Goal: Communication & Community: Answer question/provide support

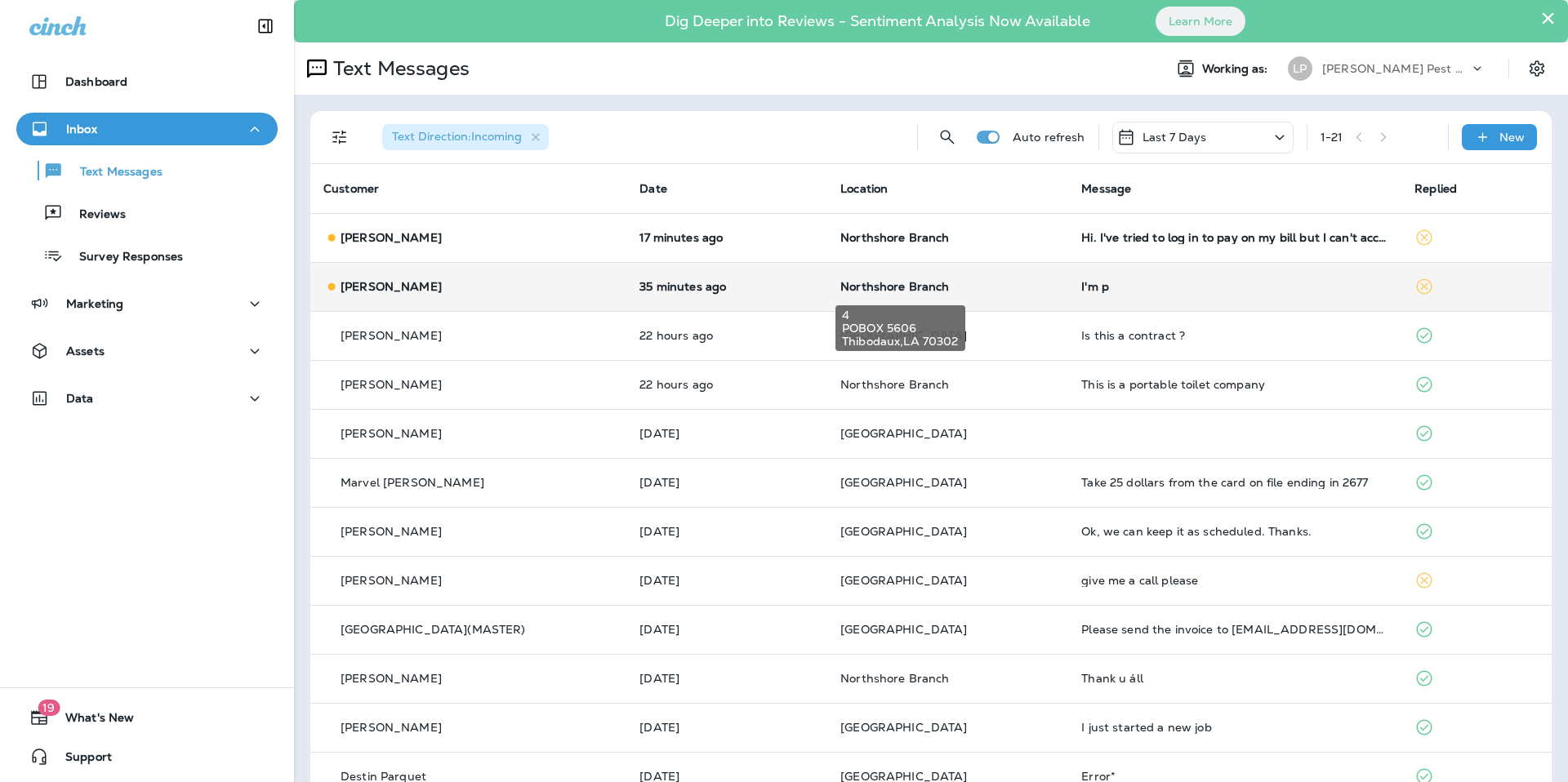
click at [890, 288] on span "Northshore Branch" at bounding box center [895, 286] width 109 height 14
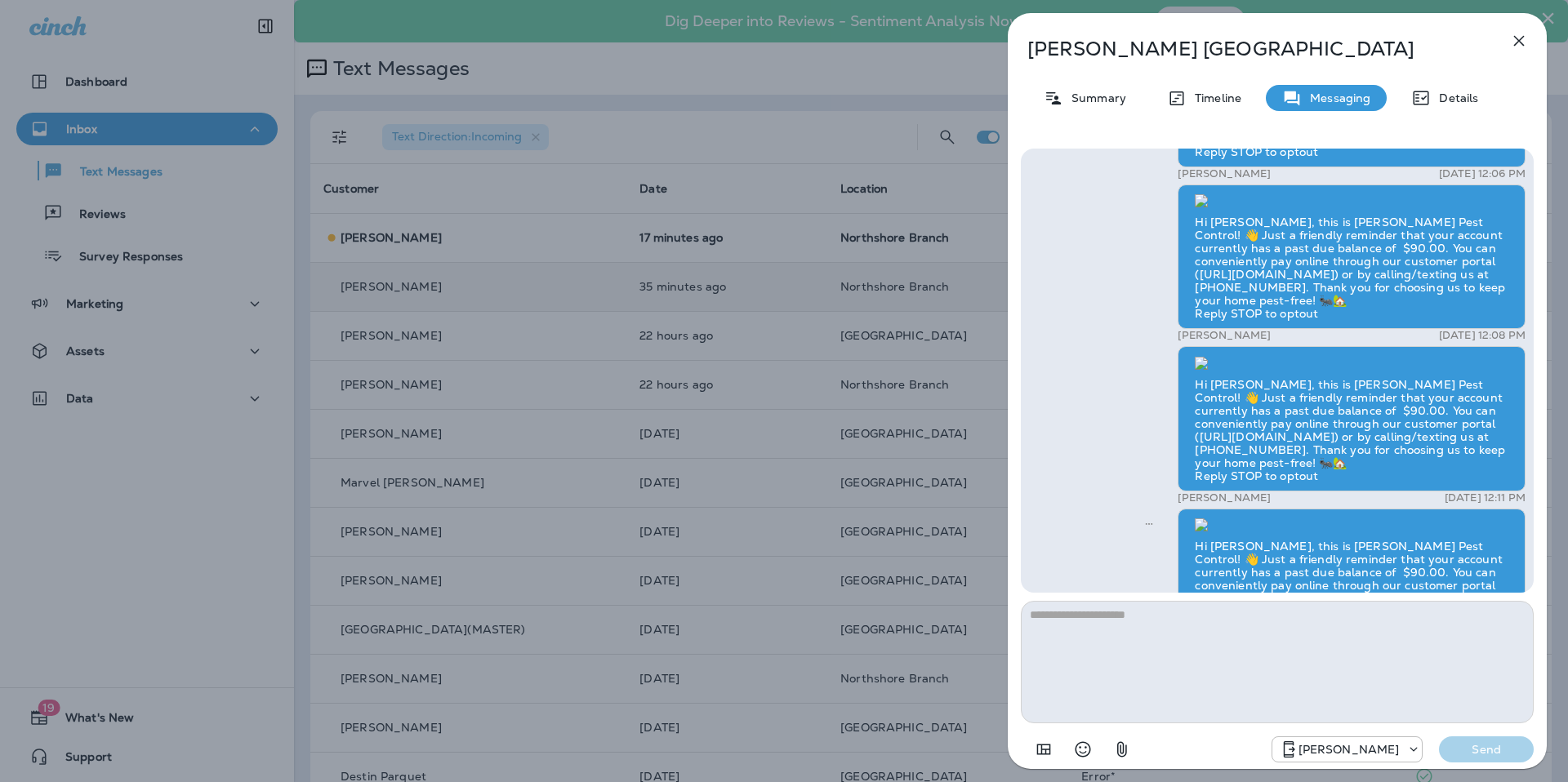
scroll to position [1, 0]
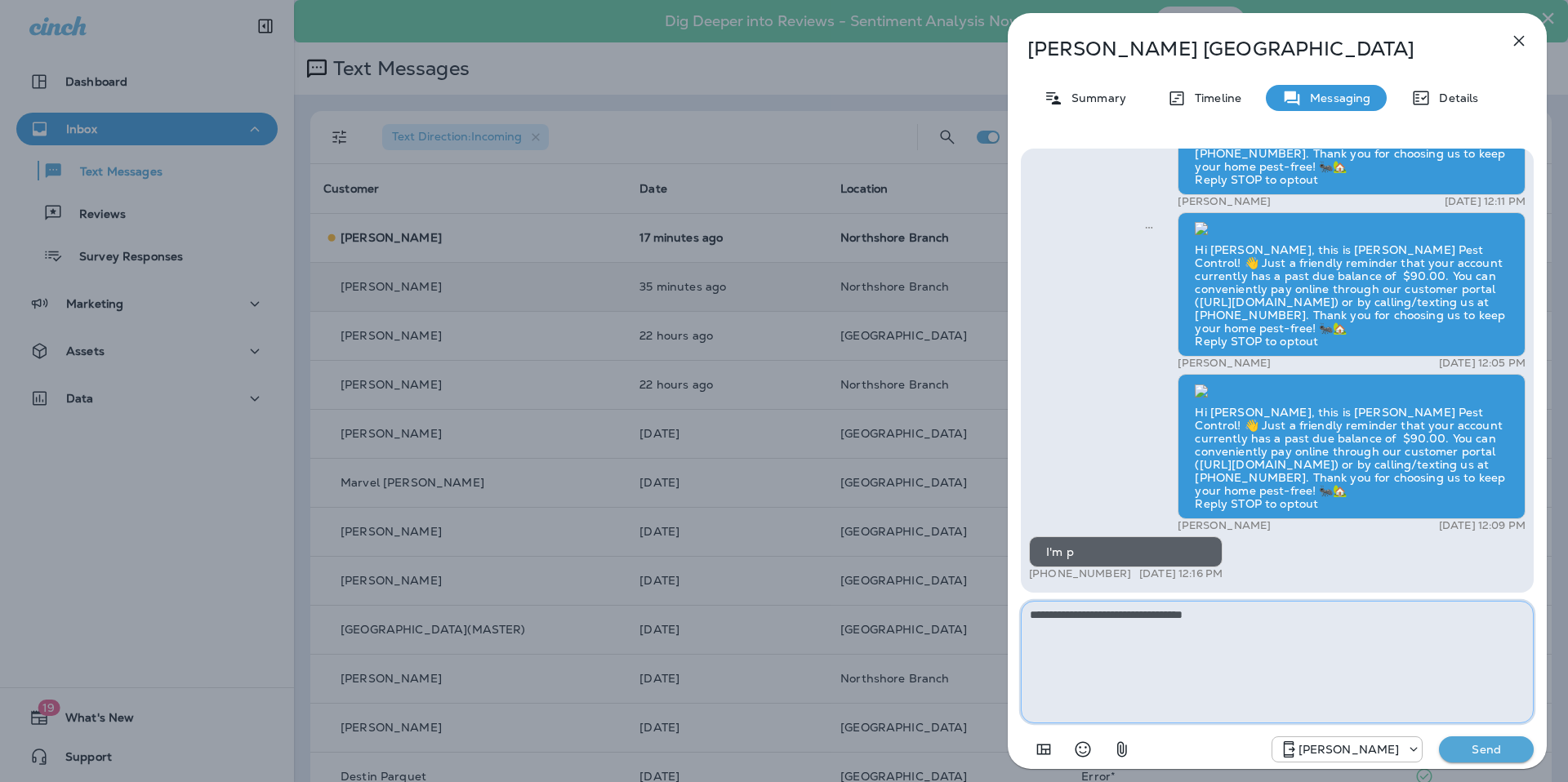
type textarea "**********"
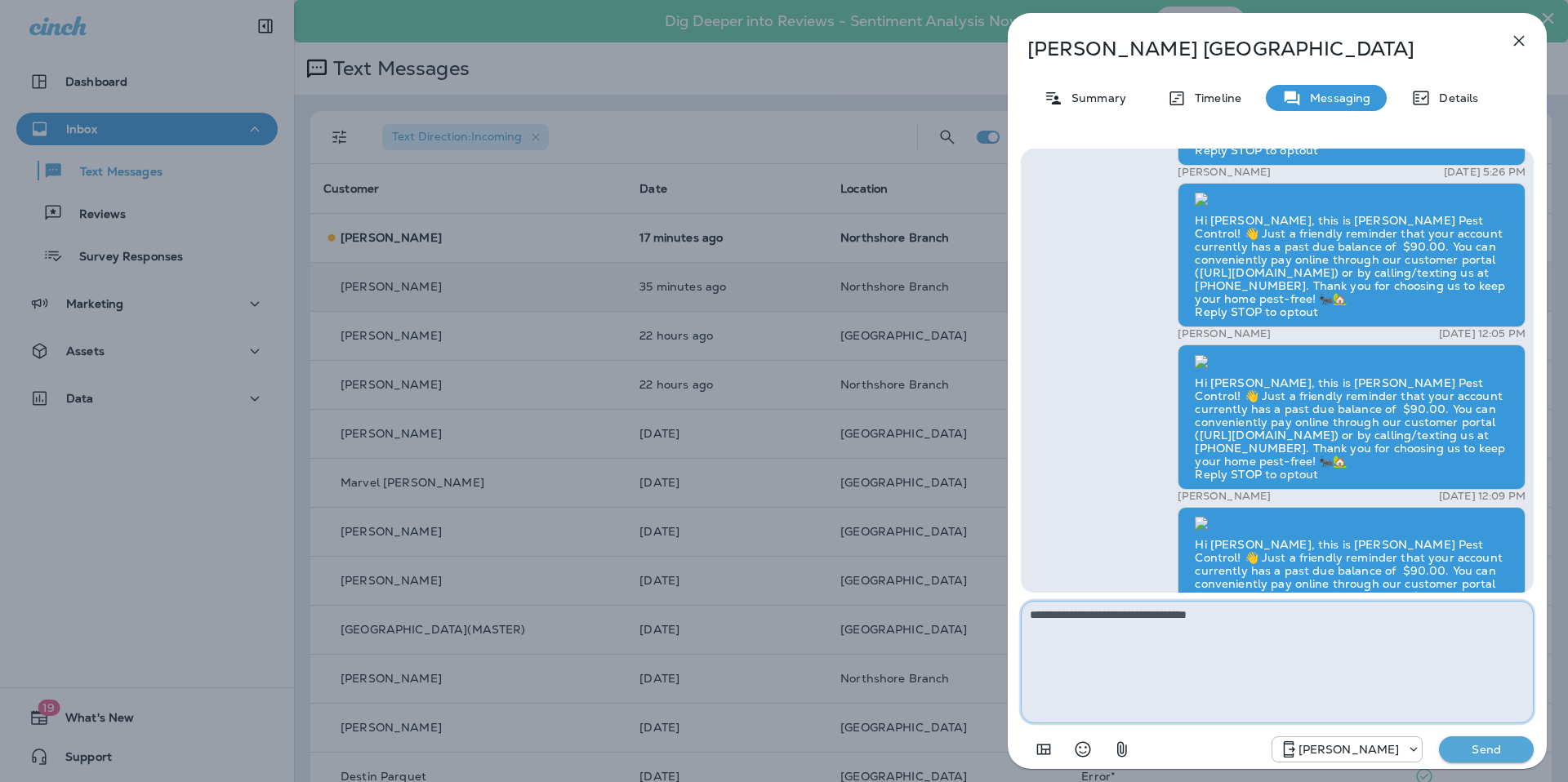
scroll to position [-901, 0]
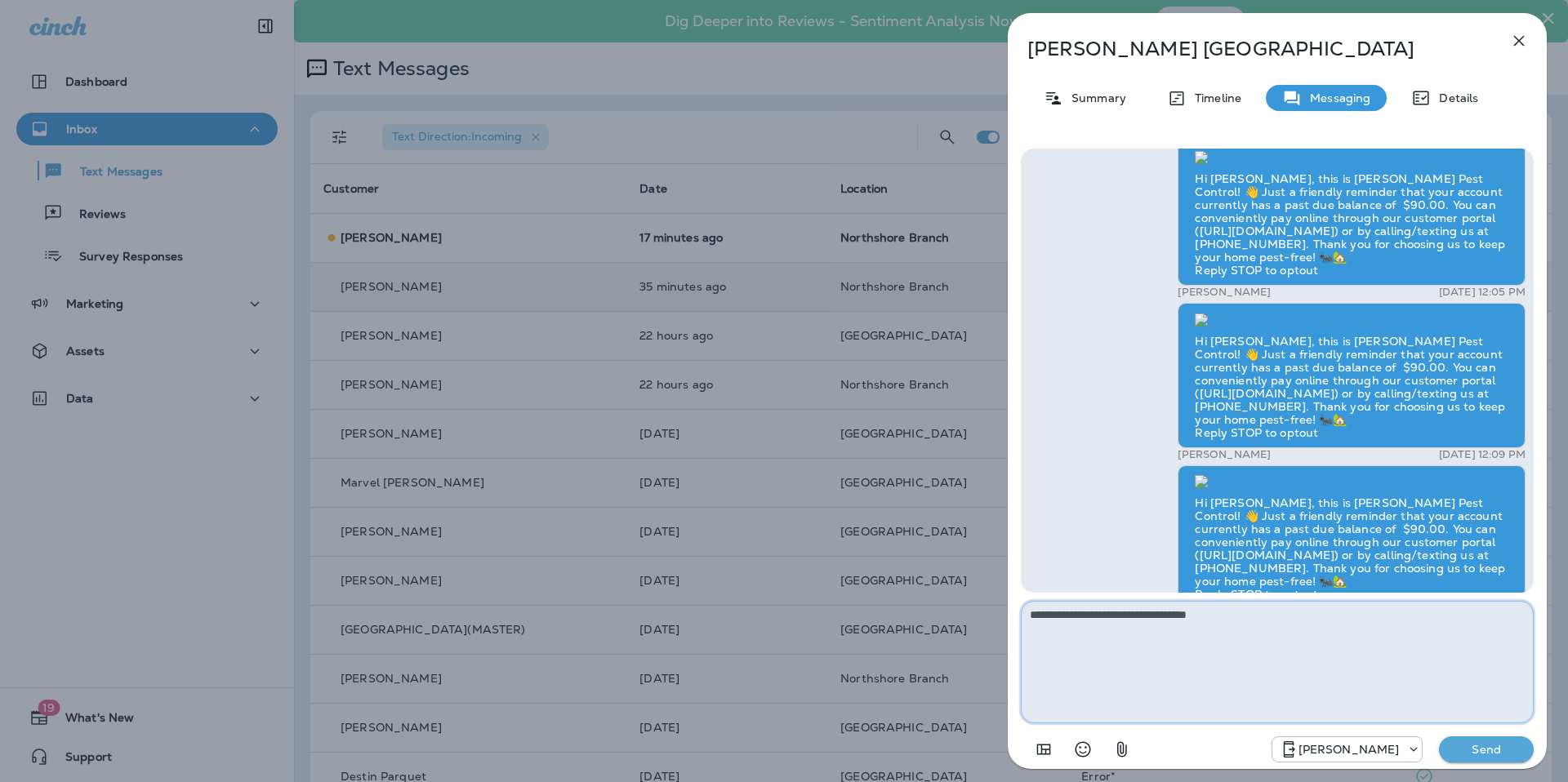
drag, startPoint x: 1217, startPoint y: 612, endPoint x: 945, endPoint y: 606, distance: 272.1
click at [945, 606] on div "[PERSON_NAME] Summary Timeline Messaging Details We Miss you! [PERSON_NAME] ,We…" at bounding box center [784, 391] width 1568 height 782
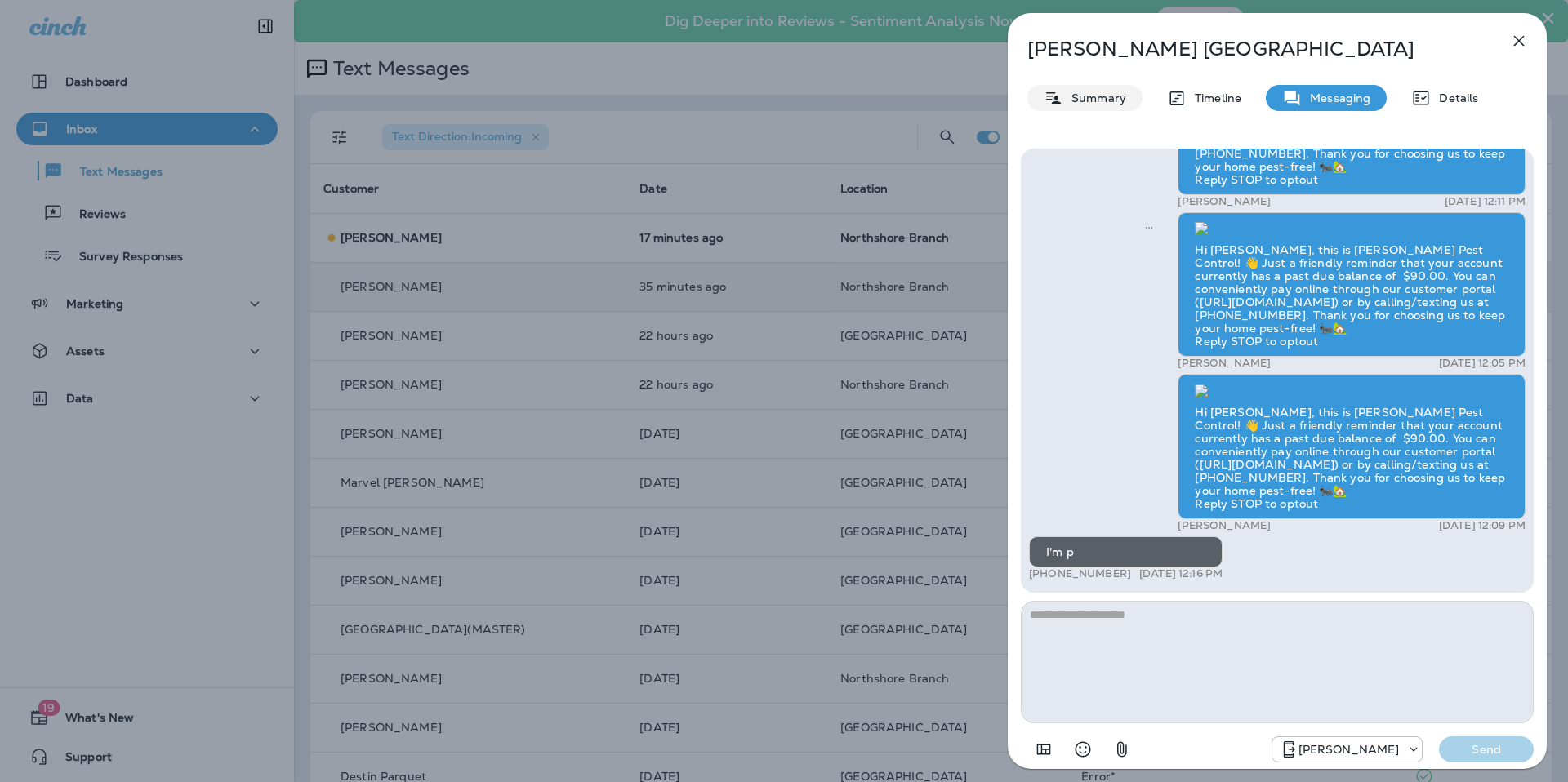
click at [1091, 105] on p "Summary" at bounding box center [1095, 97] width 63 height 13
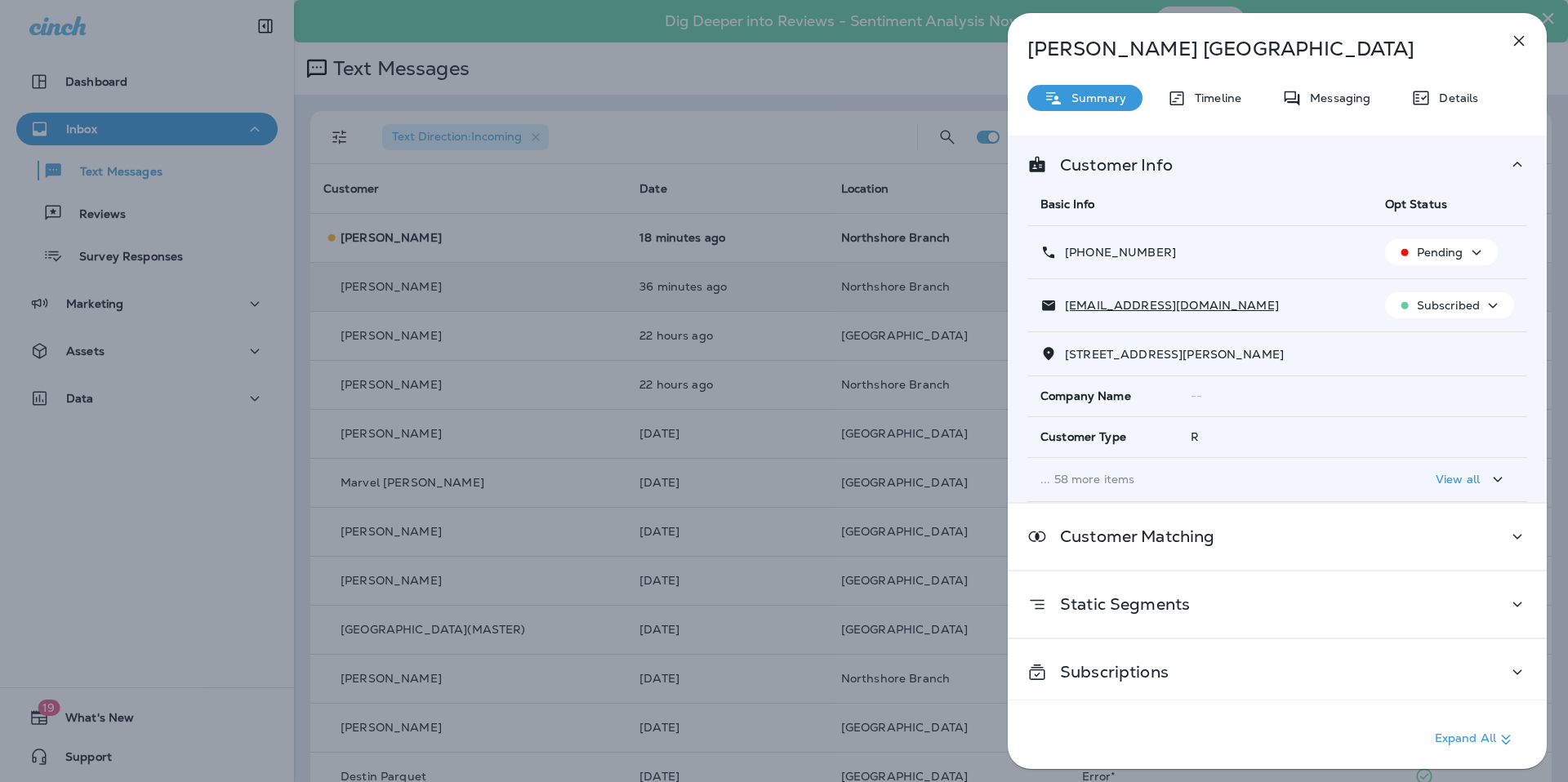
scroll to position [12, 0]
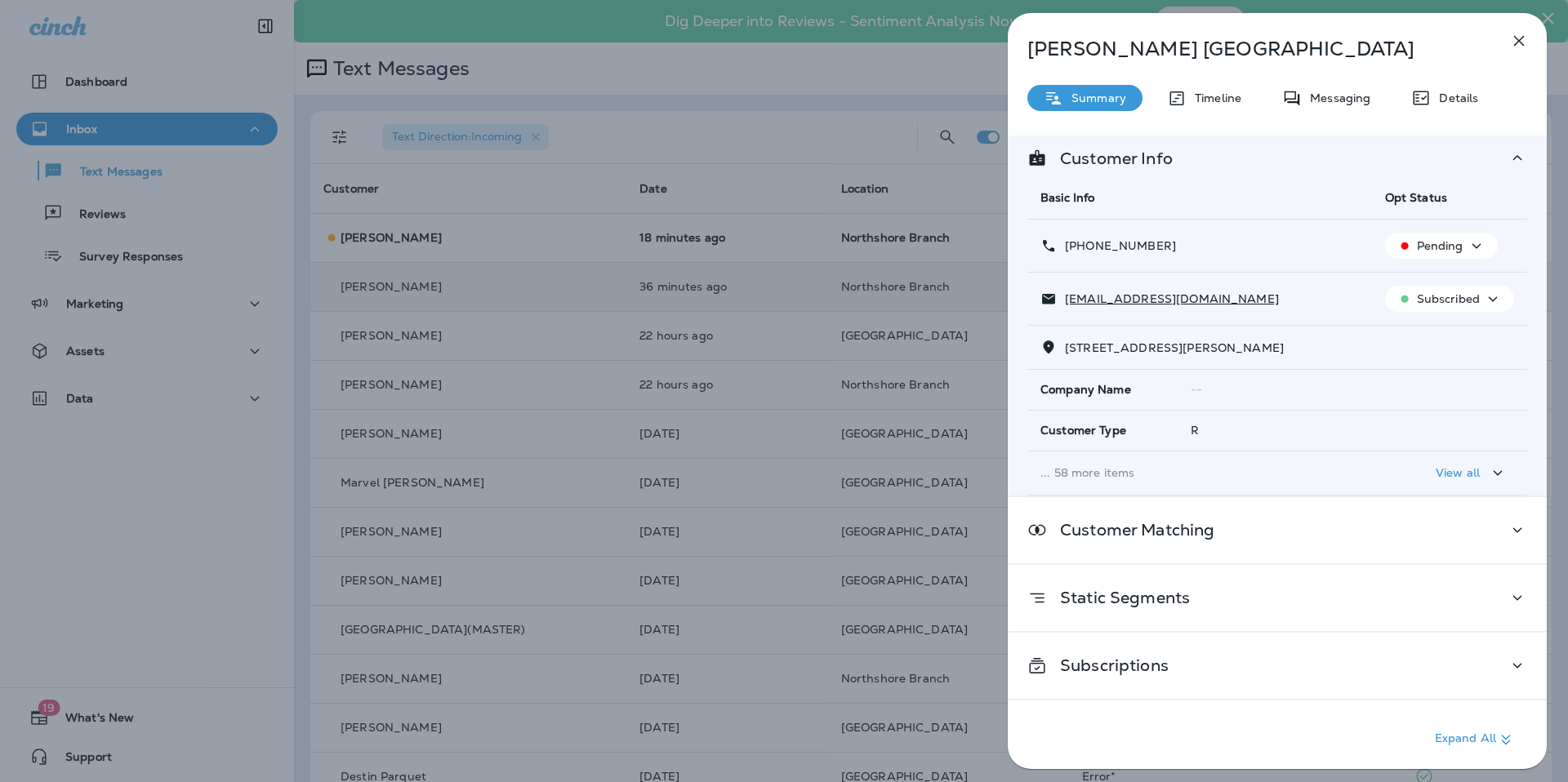
click at [1515, 41] on icon "button" at bounding box center [1519, 41] width 19 height 19
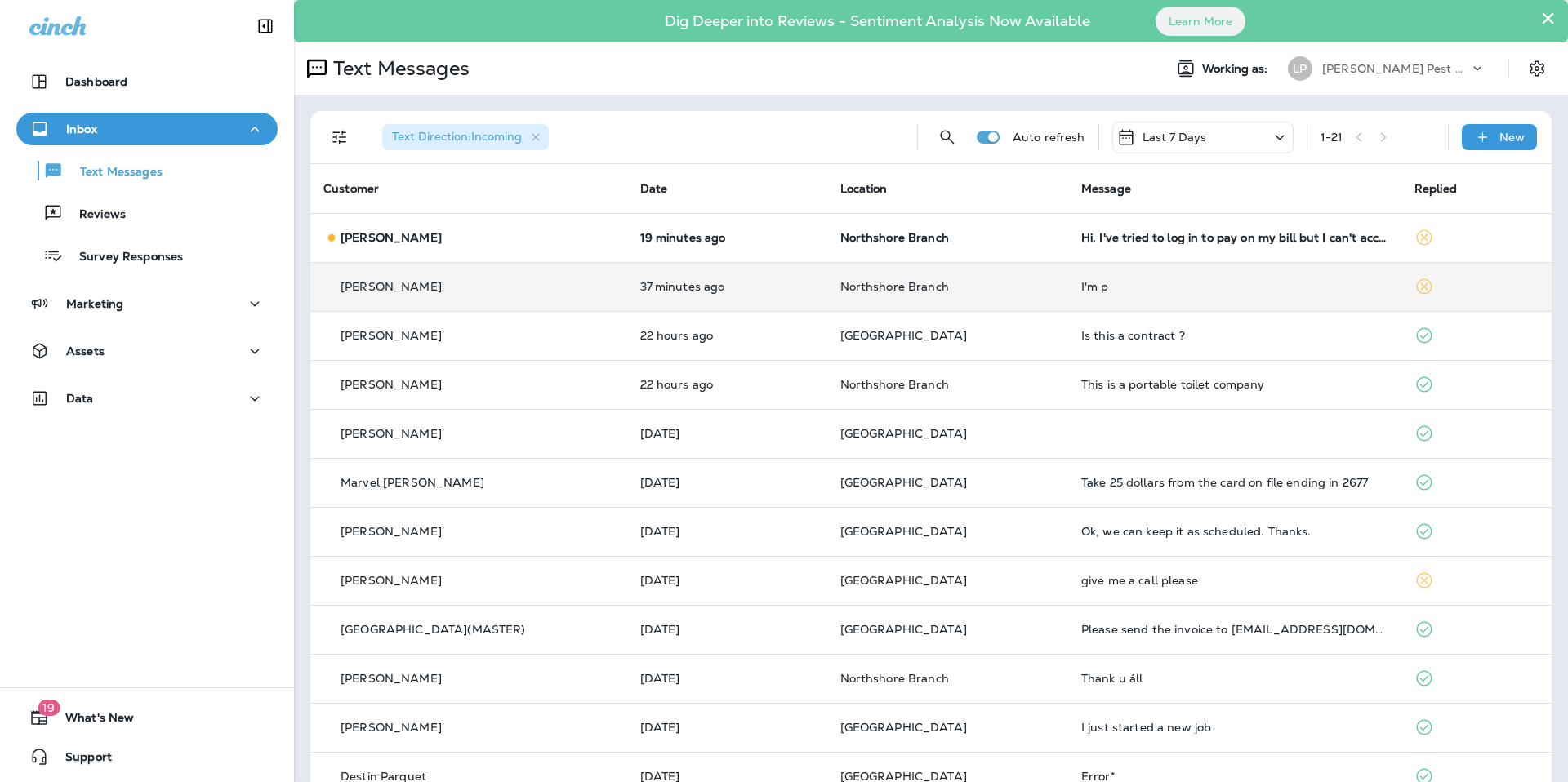
click at [577, 277] on td "[PERSON_NAME]" at bounding box center [468, 286] width 317 height 49
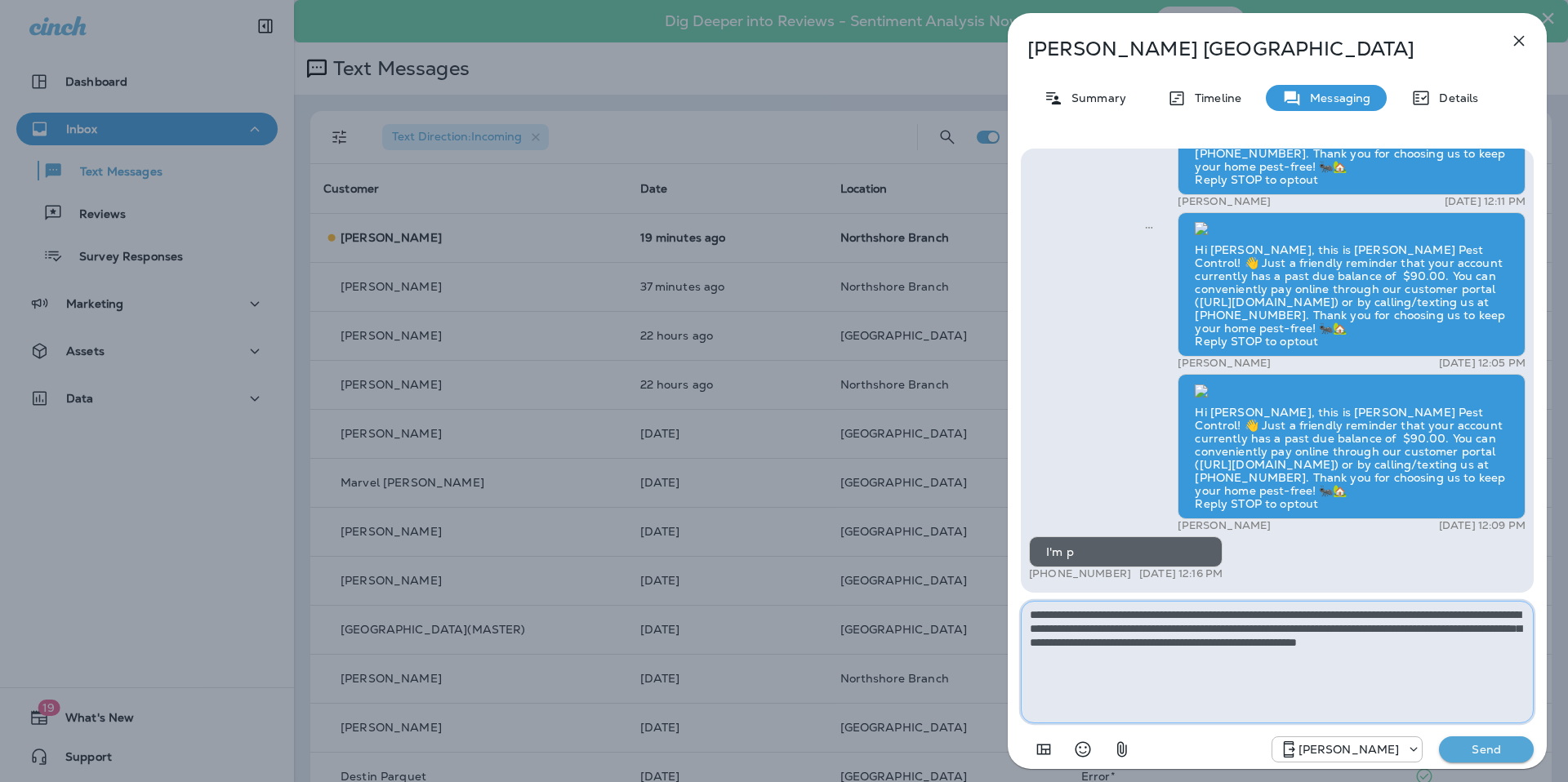
type textarea "**********"
click at [1505, 753] on p "Send" at bounding box center [1486, 749] width 68 height 14
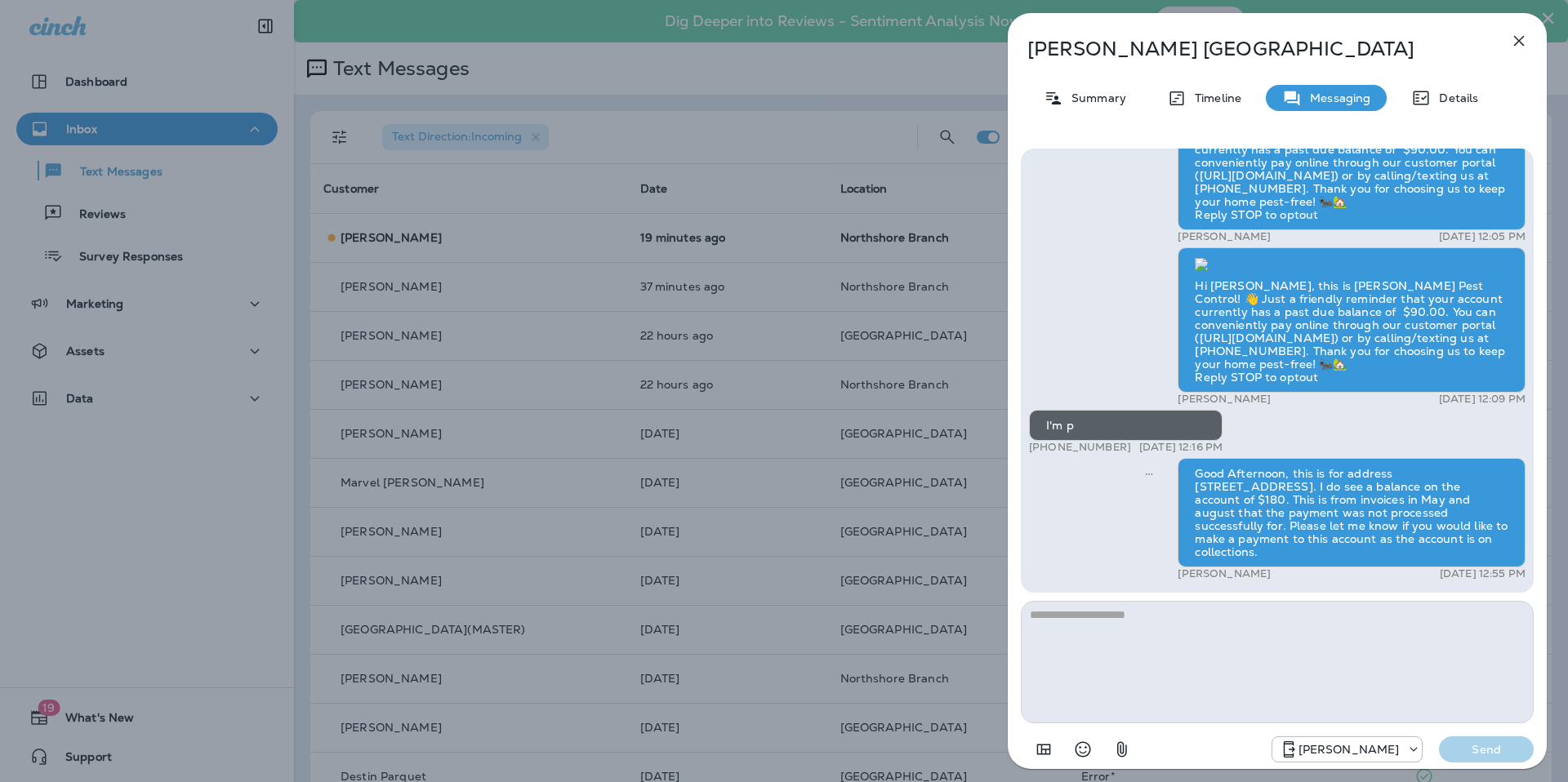
click at [1510, 42] on icon "button" at bounding box center [1519, 41] width 19 height 19
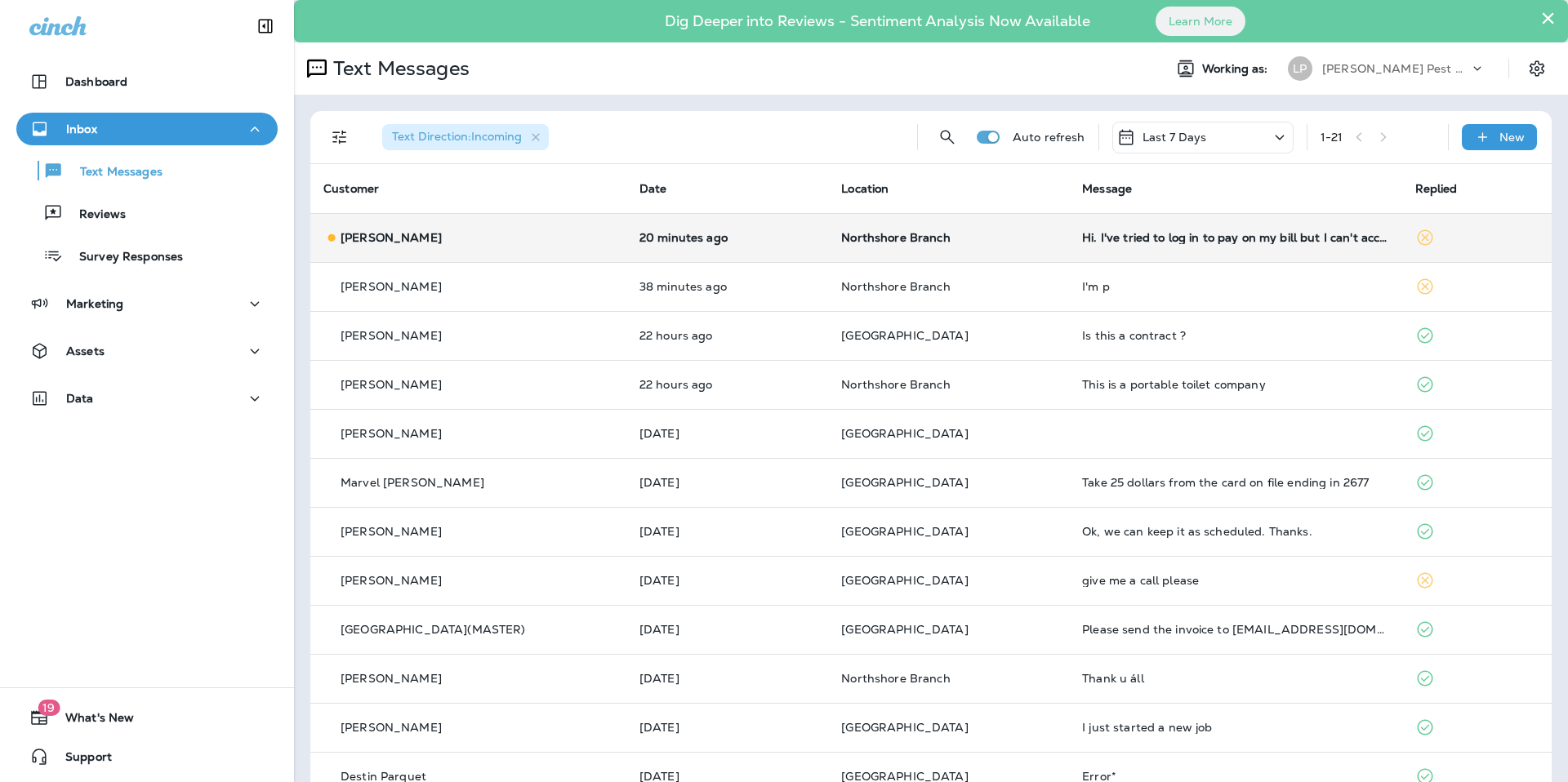
click at [858, 257] on td "Northshore Branch" at bounding box center [948, 237] width 241 height 49
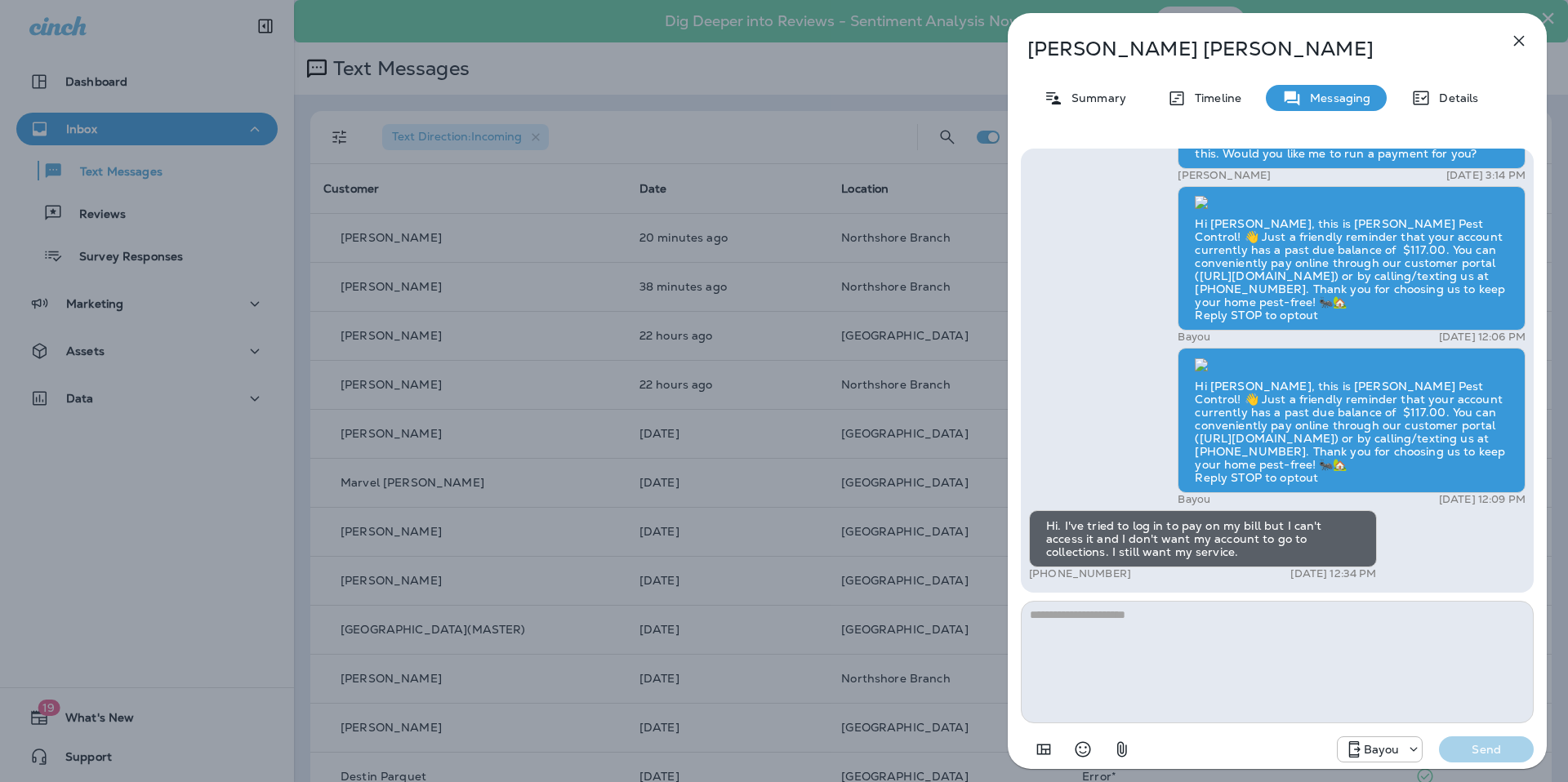
scroll to position [1, 0]
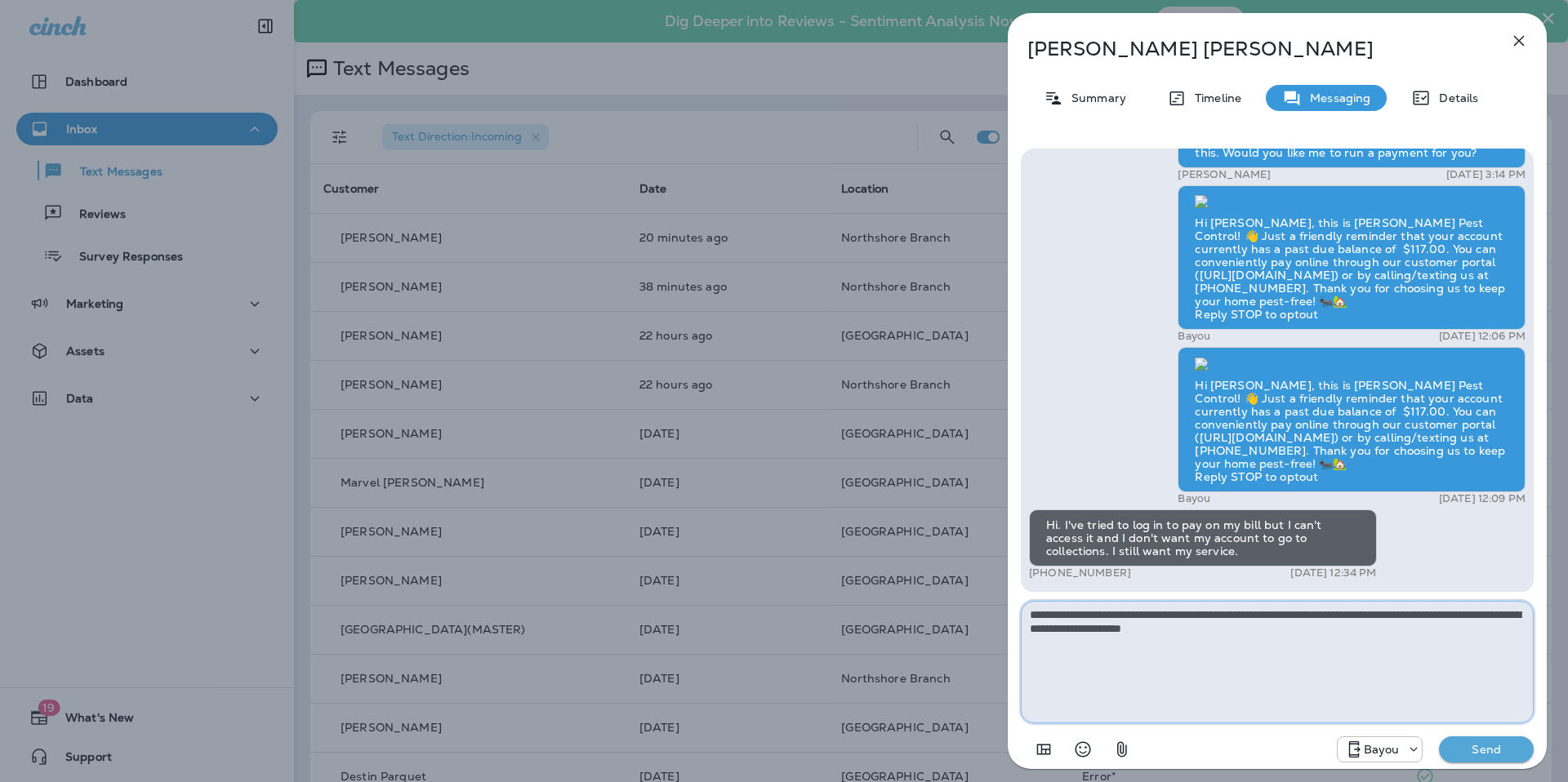
type textarea "**********"
click at [1504, 750] on p "Send" at bounding box center [1486, 749] width 68 height 14
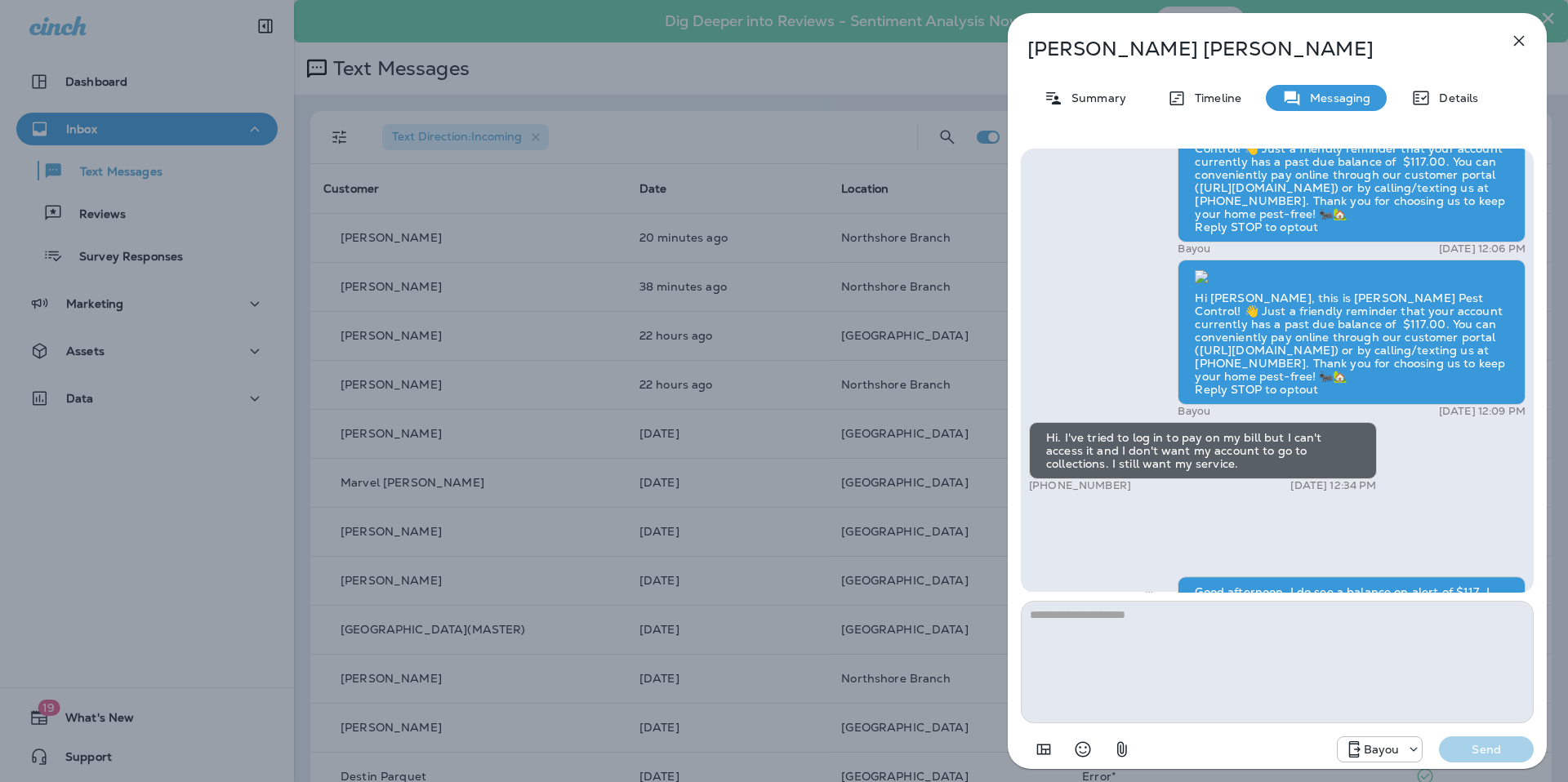
scroll to position [-73, 0]
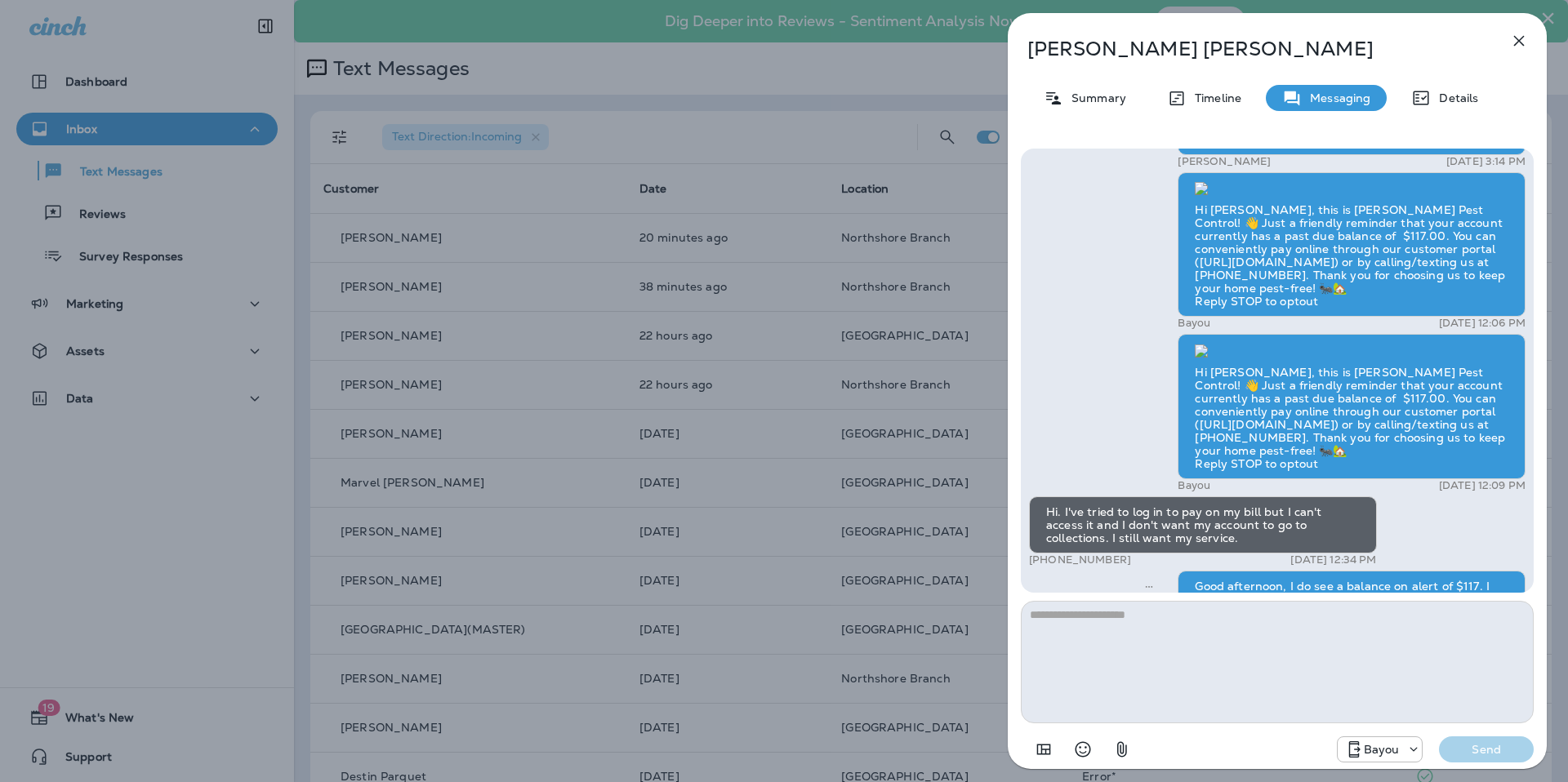
click at [1510, 35] on icon "button" at bounding box center [1519, 41] width 19 height 19
